Goal: Connect with others: Establish contact or relationships with other users

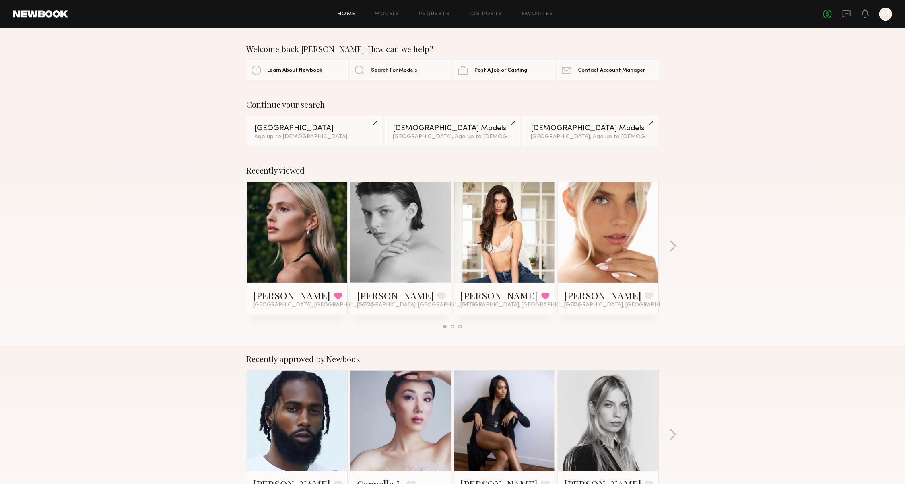
click at [289, 237] on link at bounding box center [297, 232] width 49 height 101
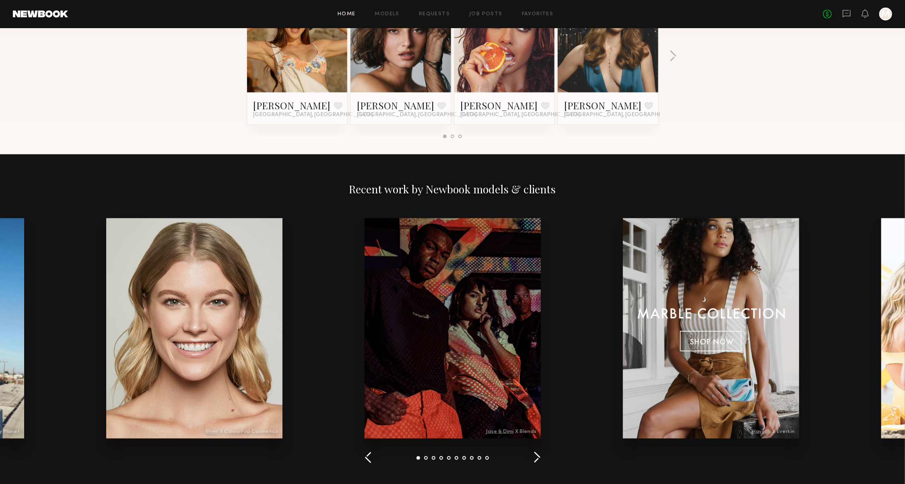
scroll to position [240, 0]
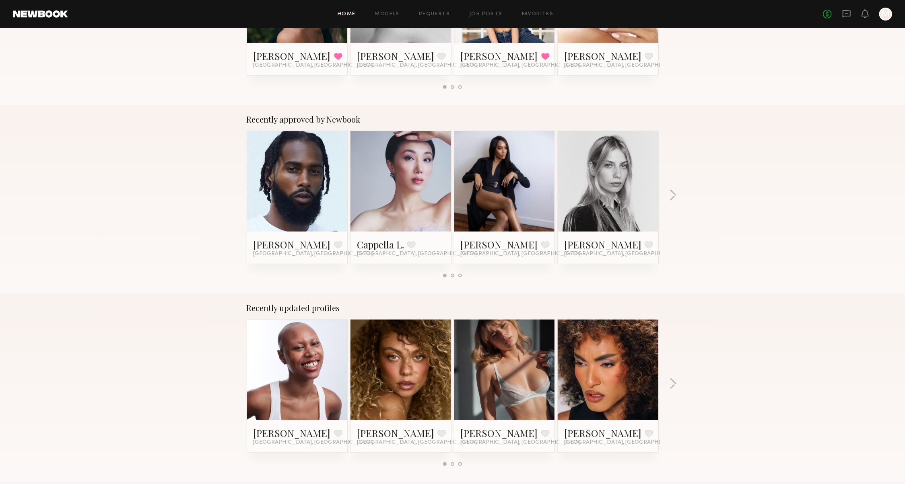
click at [845, 7] on header "Home Models Requests Job Posts Favorites Sign Out No fees up to $5,000 M" at bounding box center [452, 14] width 905 height 28
click at [842, 15] on icon at bounding box center [846, 14] width 8 height 8
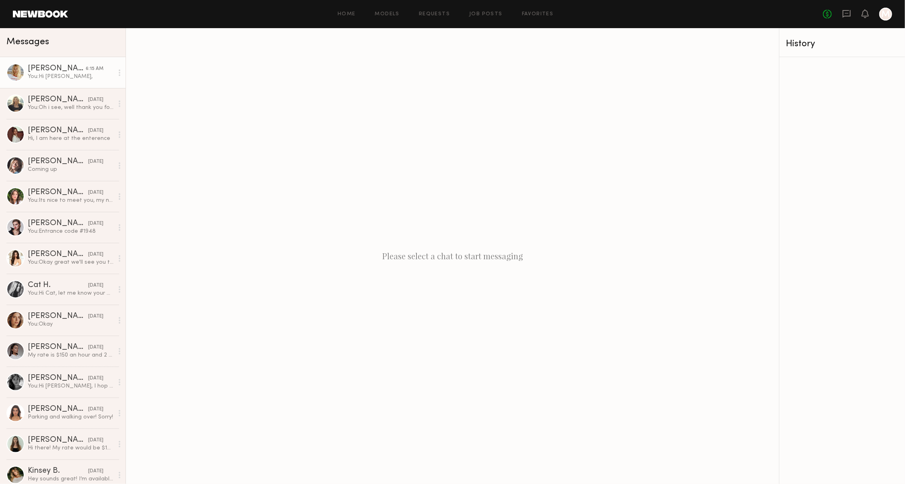
click at [90, 78] on div "You: Hi Emily," at bounding box center [71, 77] width 86 height 8
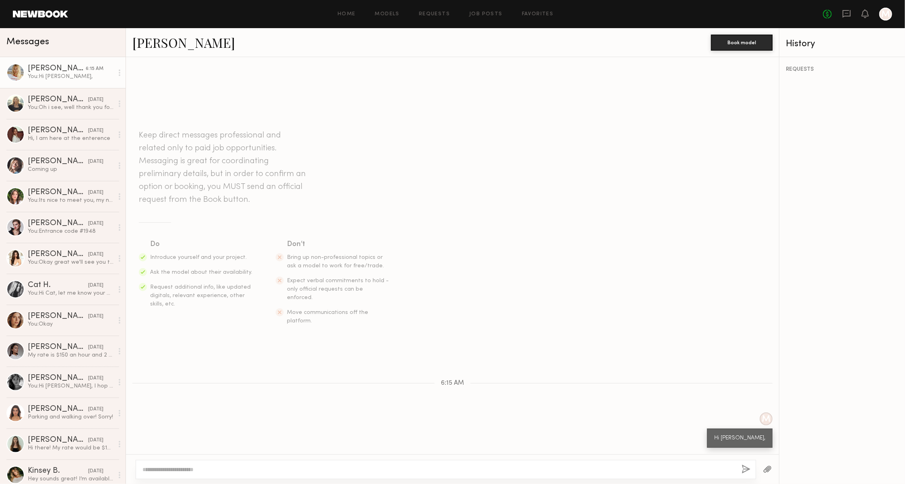
click at [155, 38] on link "Emily T." at bounding box center [183, 42] width 103 height 17
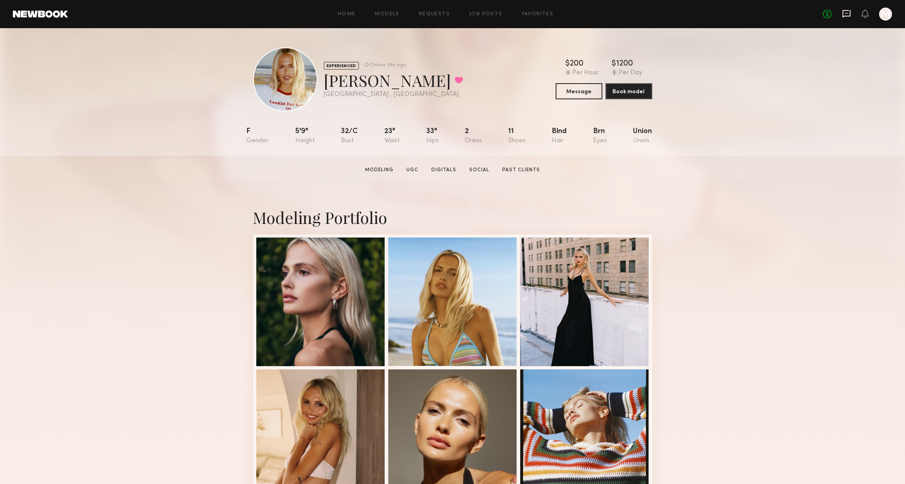
click at [845, 13] on icon at bounding box center [846, 13] width 9 height 9
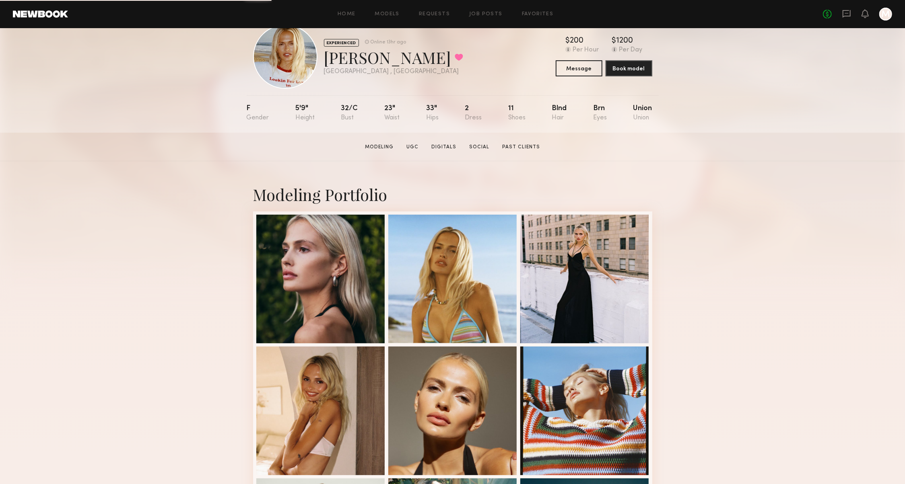
scroll to position [28, 0]
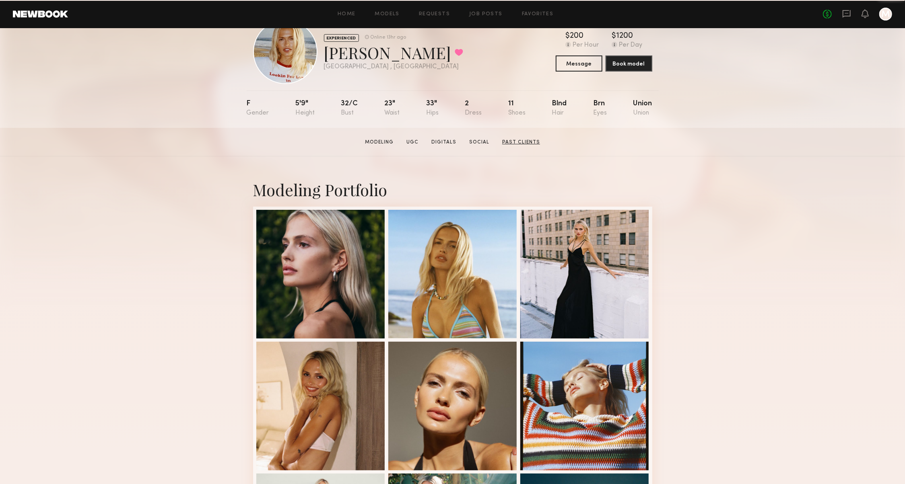
click at [518, 140] on link "Past Clients" at bounding box center [521, 142] width 44 height 7
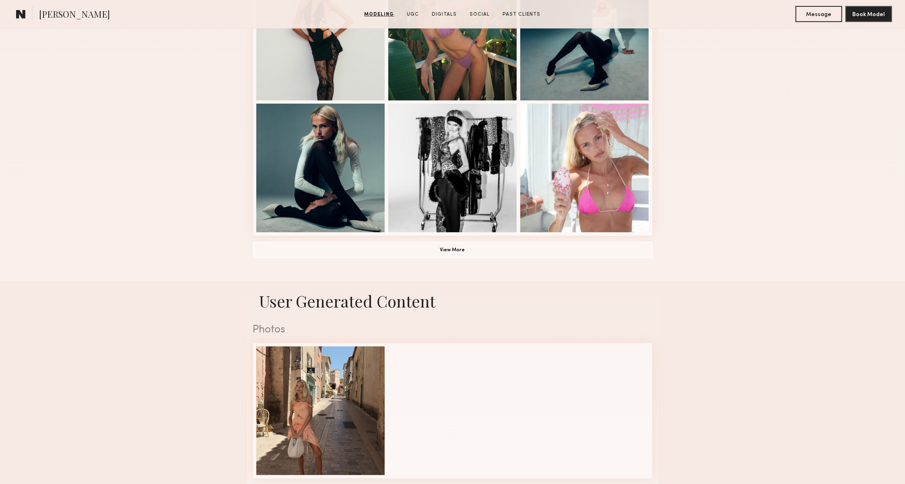
scroll to position [512, 0]
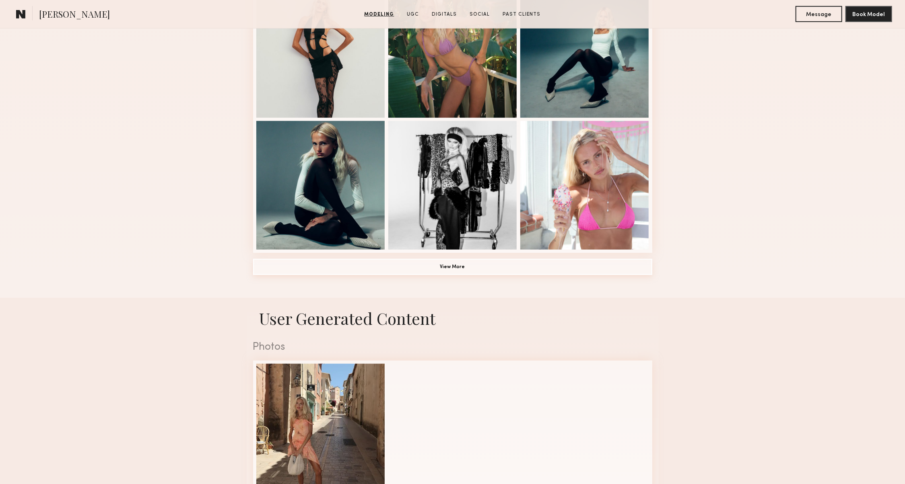
click at [536, 263] on button "View More" at bounding box center [452, 267] width 399 height 16
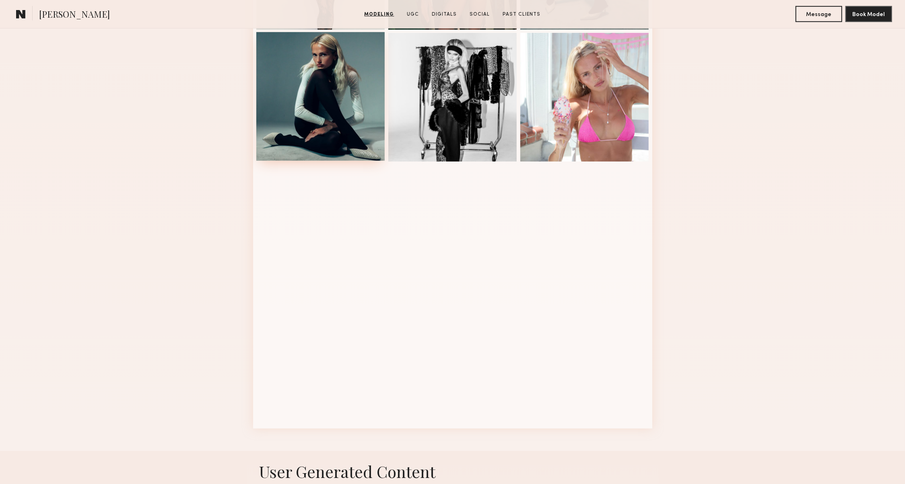
scroll to position [620, 0]
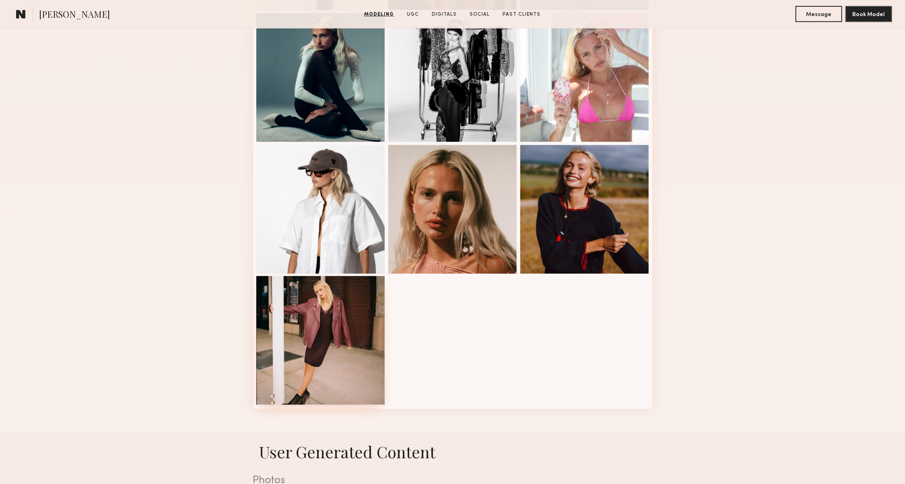
click at [304, 333] on div at bounding box center [320, 340] width 129 height 129
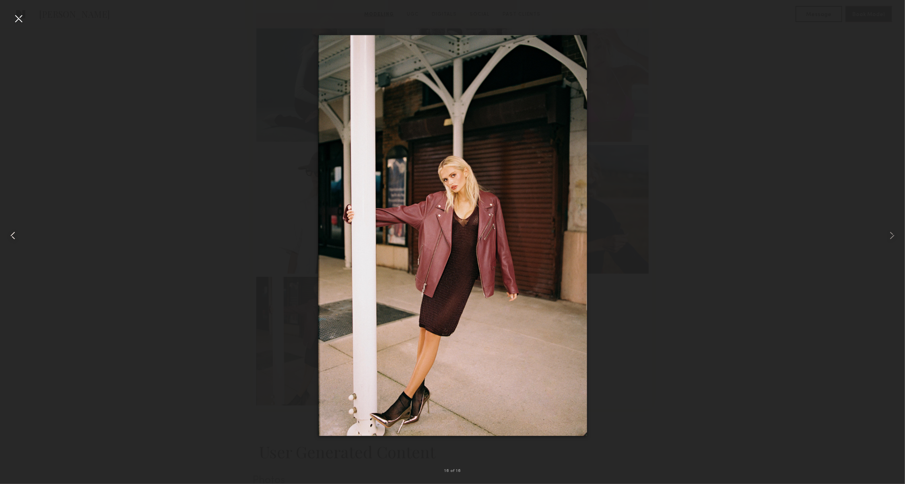
click at [12, 240] on common-icon at bounding box center [12, 235] width 13 height 13
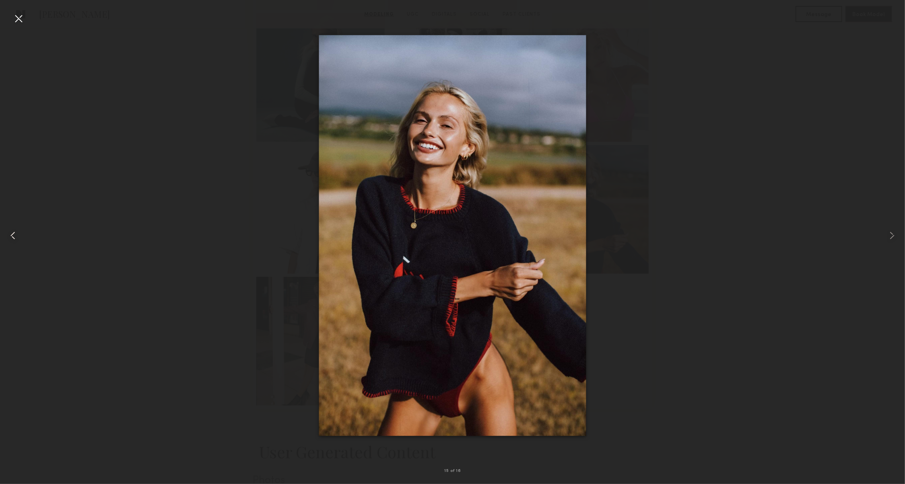
click at [12, 241] on common-icon at bounding box center [12, 235] width 13 height 13
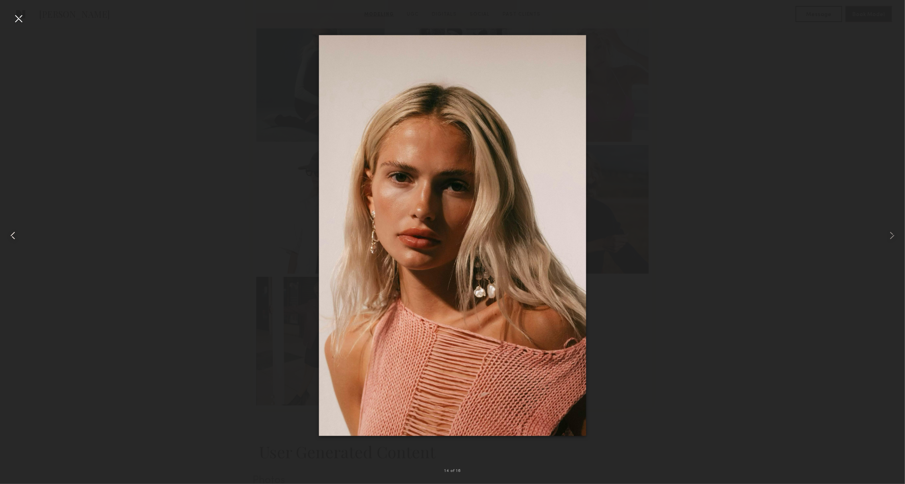
click at [12, 241] on common-icon at bounding box center [12, 235] width 13 height 13
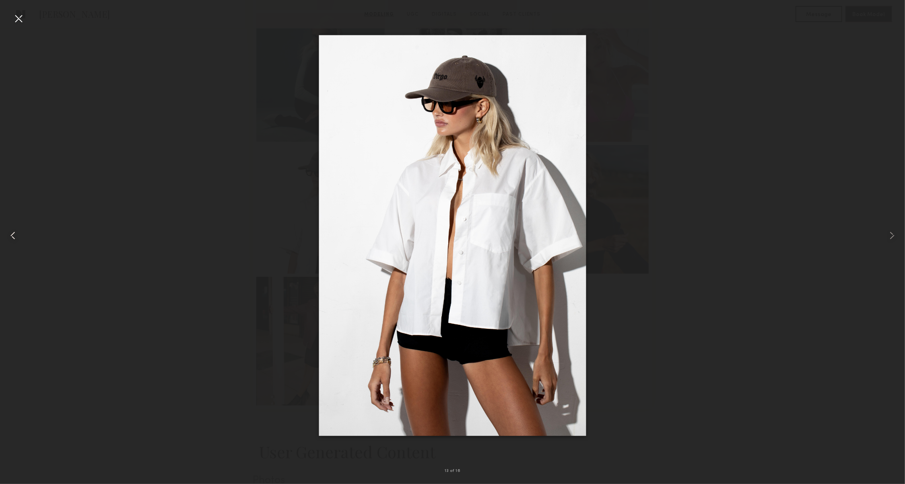
click at [12, 241] on common-icon at bounding box center [12, 235] width 13 height 13
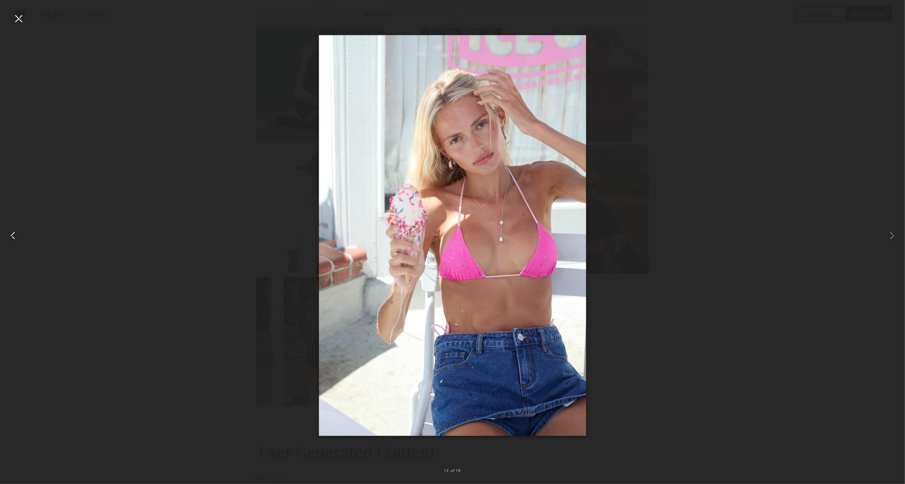
click at [11, 241] on common-icon at bounding box center [12, 235] width 13 height 13
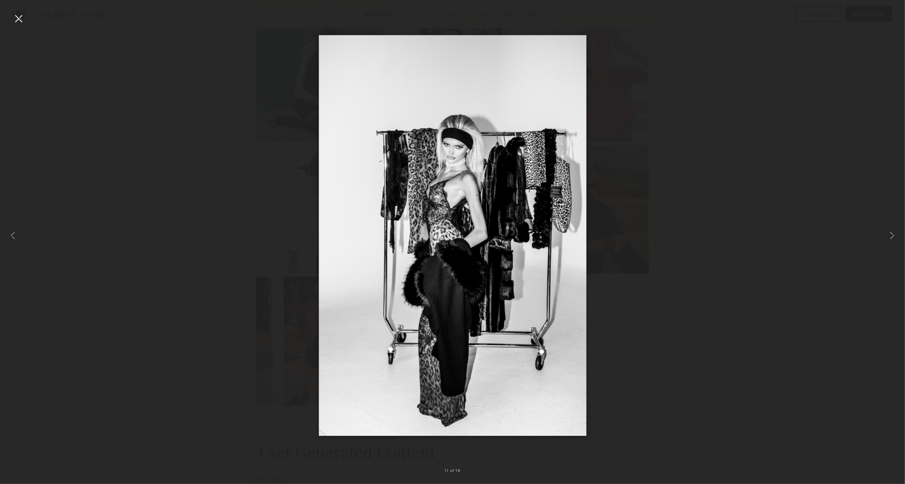
click at [15, 17] on div at bounding box center [18, 18] width 13 height 13
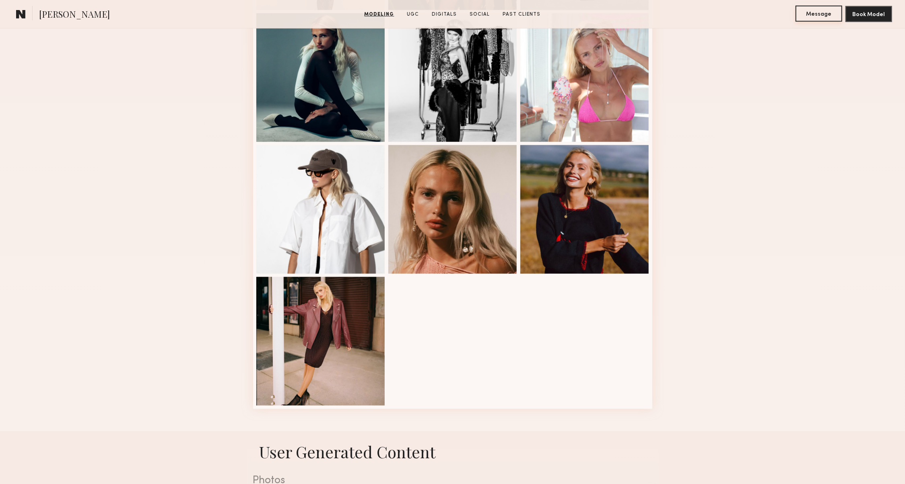
click at [807, 19] on button "Message" at bounding box center [818, 14] width 47 height 16
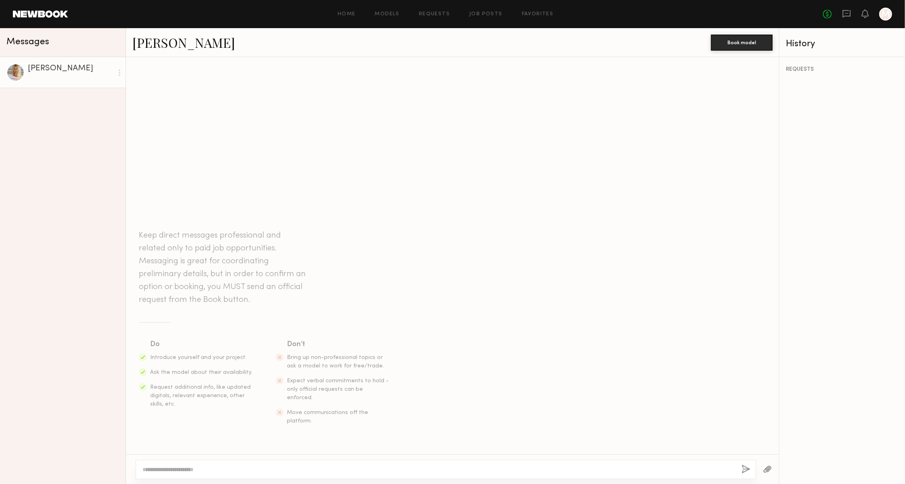
click at [362, 468] on textarea at bounding box center [438, 470] width 592 height 8
type textarea "*********"
click at [745, 468] on button "button" at bounding box center [745, 470] width 9 height 10
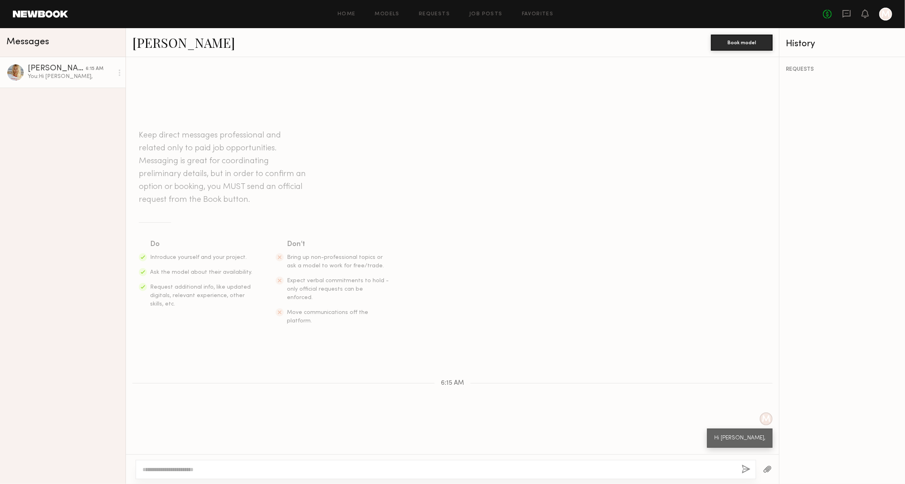
click at [623, 469] on textarea at bounding box center [435, 470] width 586 height 8
type textarea "**********"
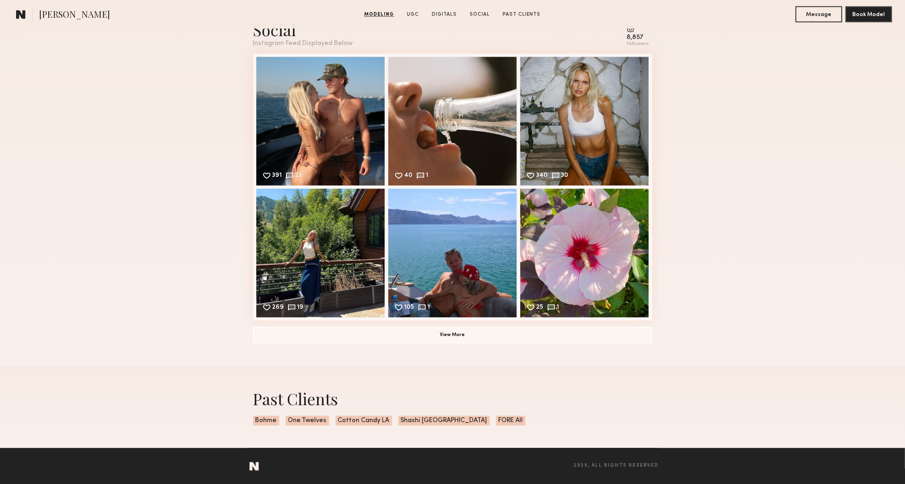
scroll to position [1371, 0]
click at [283, 341] on button "View More" at bounding box center [452, 334] width 399 height 16
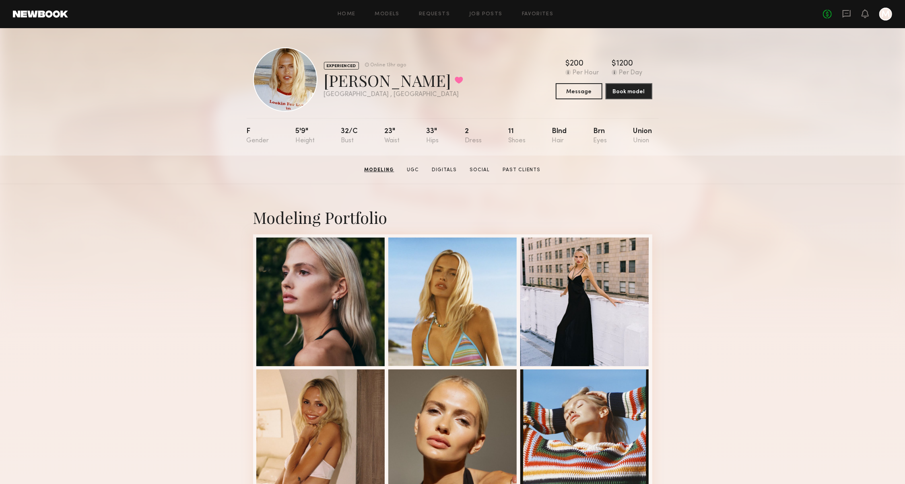
scroll to position [0, 0]
